Goal: Task Accomplishment & Management: Use online tool/utility

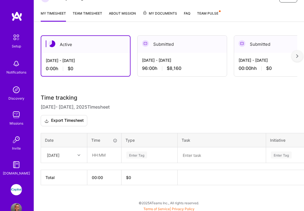
scroll to position [98, 0]
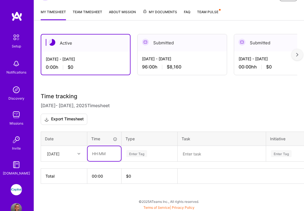
click at [98, 155] on input "text" at bounding box center [104, 153] width 33 height 15
type input "08:00"
click at [146, 155] on div "Enter Tag" at bounding box center [136, 153] width 21 height 9
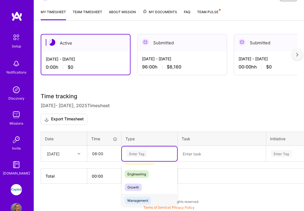
scroll to position [35, 0]
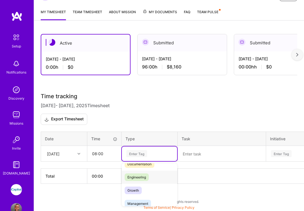
click at [147, 177] on span "Engineering" at bounding box center [137, 177] width 24 height 8
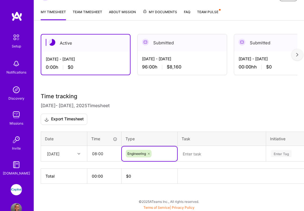
click at [191, 154] on textarea at bounding box center [221, 154] width 87 height 15
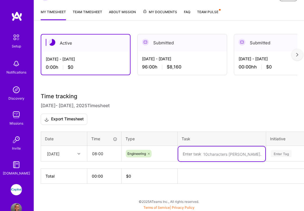
click at [176, 42] on div "Submitted" at bounding box center [182, 42] width 89 height 17
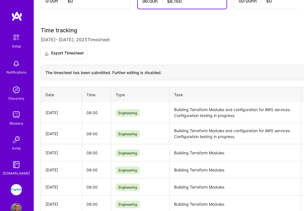
scroll to position [165, 0]
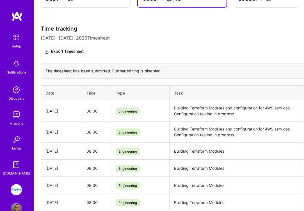
click at [293, 106] on td "Building Terraform Modules and configuration for AWS services. Configuration te…" at bounding box center [234, 111] width 131 height 21
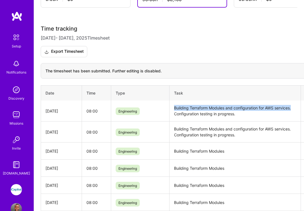
drag, startPoint x: 293, startPoint y: 108, endPoint x: 171, endPoint y: 106, distance: 121.9
click at [171, 106] on td "Building Terraform Modules and configuration for AWS services. Configuration te…" at bounding box center [234, 111] width 131 height 21
copy td "Building Terraform Modules and configuration for AWS services."
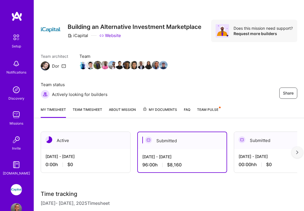
click at [95, 144] on div "Active" at bounding box center [85, 140] width 89 height 17
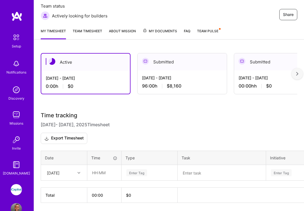
scroll to position [98, 0]
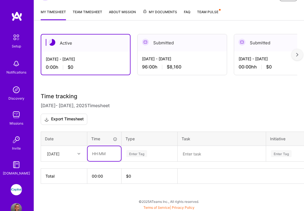
click at [105, 155] on input "text" at bounding box center [104, 153] width 33 height 15
click at [148, 152] on div "Enter Tag" at bounding box center [149, 153] width 47 height 7
type input "08:00"
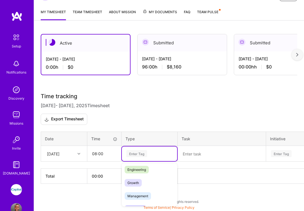
scroll to position [46, 0]
click at [145, 170] on div "Engineering" at bounding box center [149, 165] width 55 height 13
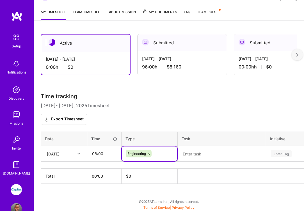
click at [200, 154] on textarea at bounding box center [221, 154] width 87 height 15
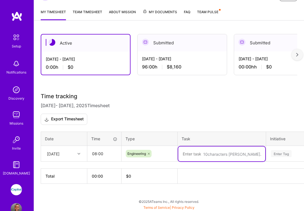
paste textarea "Building Terraform Modules and configuration for AWS services."
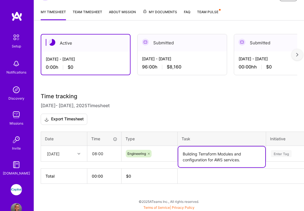
type textarea "Building Terraform Modules and configuration for AWS services."
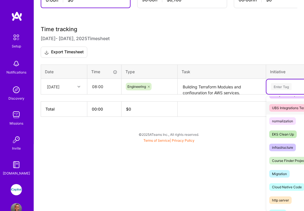
scroll to position [209, 0]
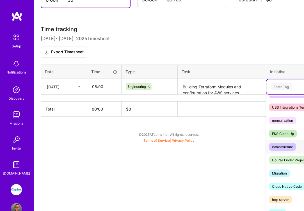
click at [281, 148] on div "infrastructure" at bounding box center [282, 147] width 21 height 6
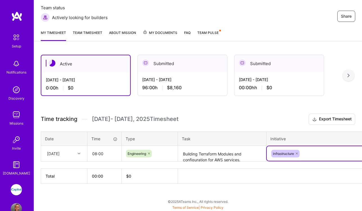
scroll to position [77, 27]
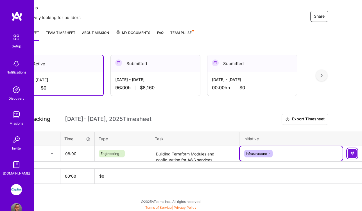
click at [304, 154] on img at bounding box center [352, 153] width 4 height 4
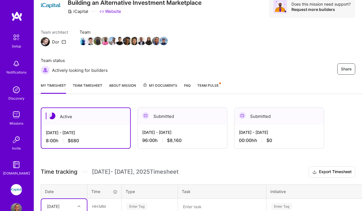
scroll to position [0, 0]
